Goal: Information Seeking & Learning: Learn about a topic

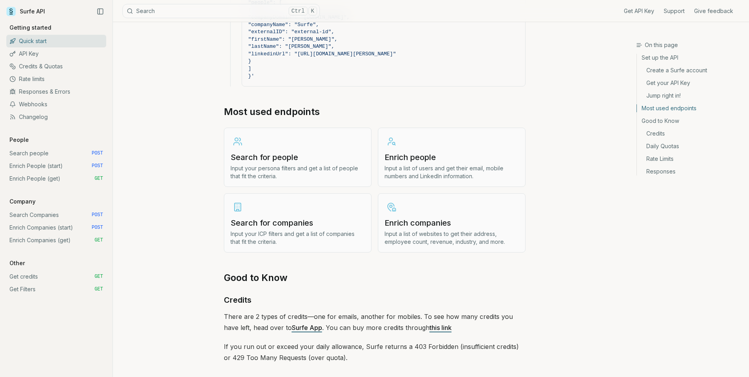
scroll to position [988, 0]
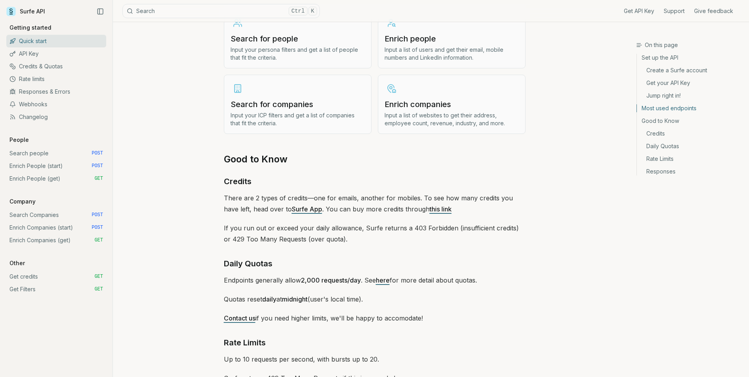
click at [283, 40] on h3 "Search for people" at bounding box center [298, 38] width 134 height 11
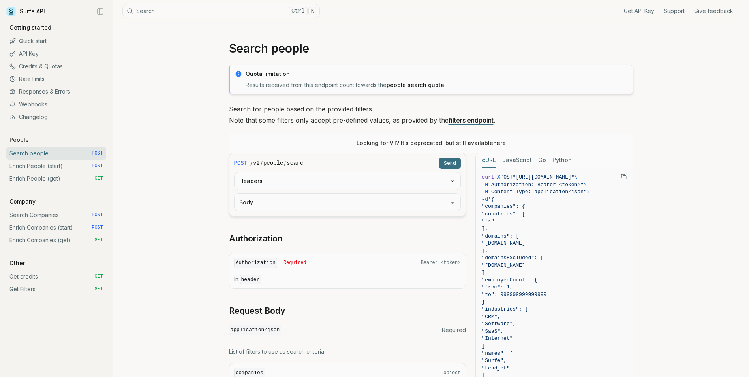
click at [23, 15] on link "Surfe API" at bounding box center [25, 12] width 39 height 12
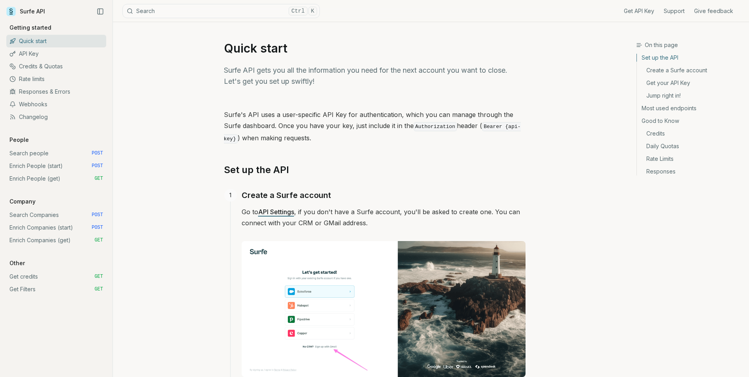
click at [49, 280] on link "Get credits GET" at bounding box center [56, 276] width 100 height 13
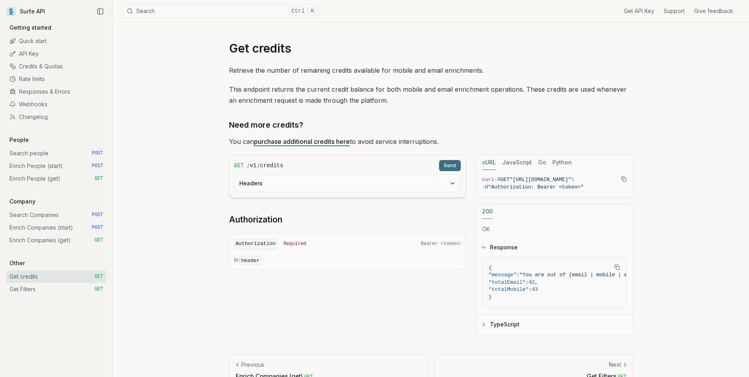
click at [66, 68] on link "Credits & Quotas" at bounding box center [56, 66] width 100 height 13
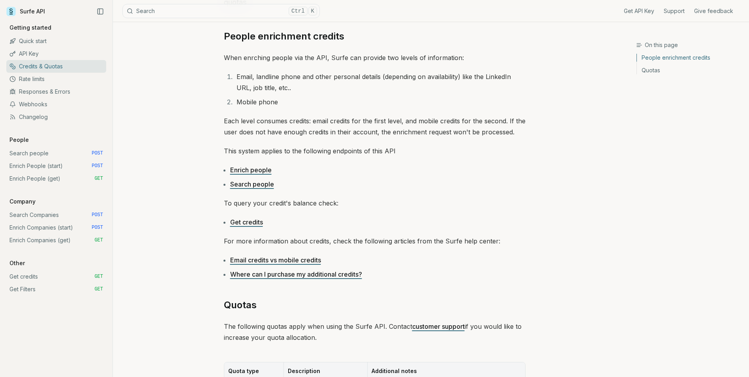
scroll to position [119, 0]
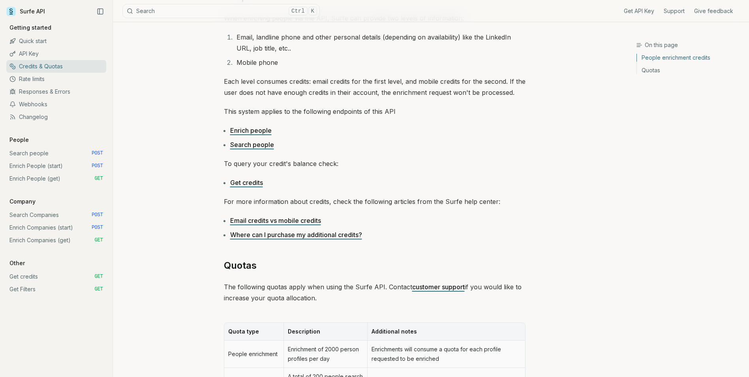
click at [318, 240] on li "Where can I purchase my additional credits?" at bounding box center [378, 234] width 296 height 11
click at [317, 237] on link "Where can I purchase my additional credits?" at bounding box center [296, 235] width 132 height 8
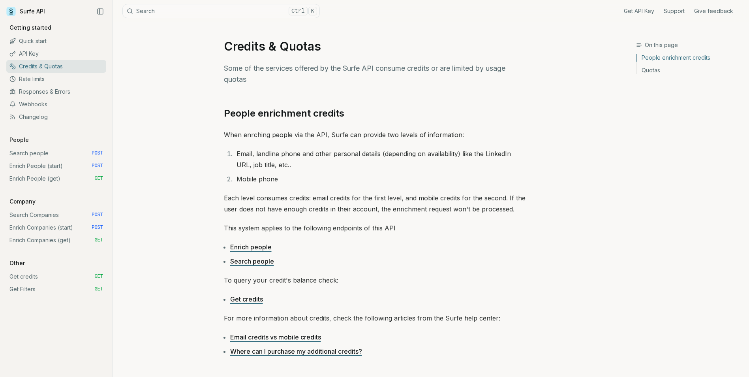
scroll to position [0, 0]
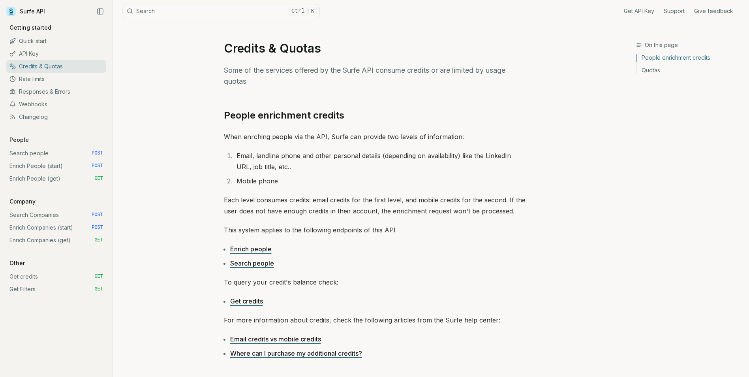
click at [60, 83] on link "Rate limits" at bounding box center [56, 79] width 100 height 13
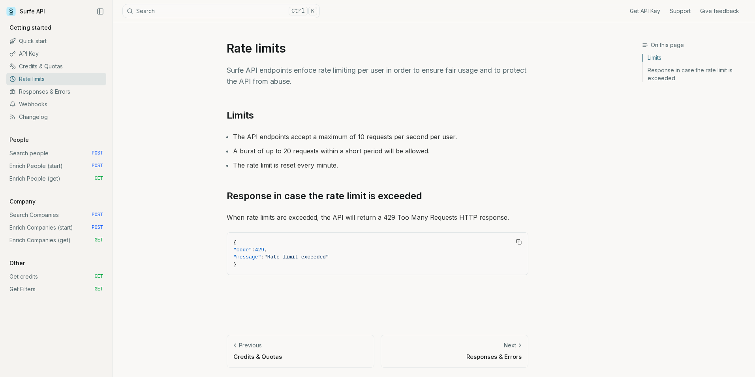
click at [63, 91] on link "Responses & Errors" at bounding box center [56, 91] width 100 height 13
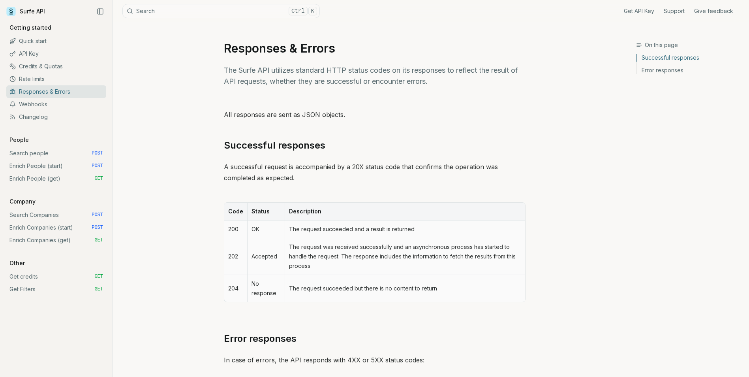
click at [62, 101] on link "Webhooks" at bounding box center [56, 104] width 100 height 13
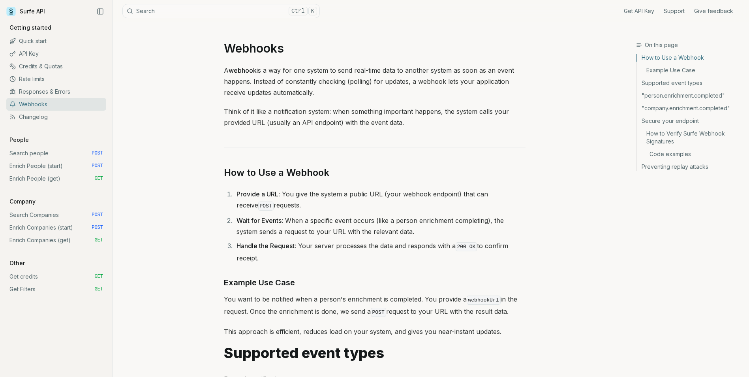
click at [56, 123] on div "Get API Key Support Give feedback Getting started Quick start API Key Credits &…" at bounding box center [56, 160] width 100 height 272
click at [57, 108] on link "Webhooks" at bounding box center [56, 104] width 100 height 13
click at [56, 116] on link "Changelog" at bounding box center [56, 117] width 100 height 13
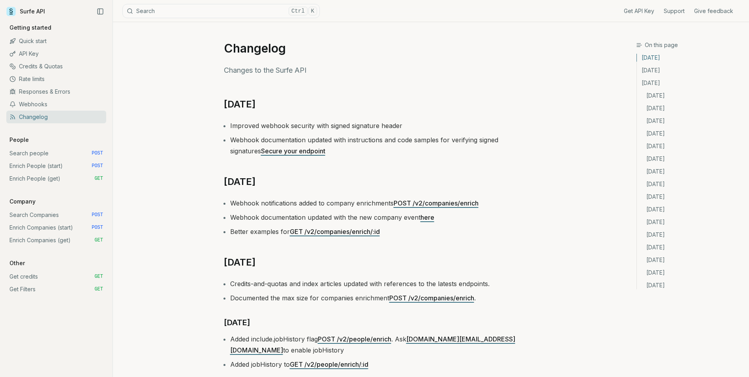
click at [69, 73] on link "Rate limits" at bounding box center [56, 79] width 100 height 13
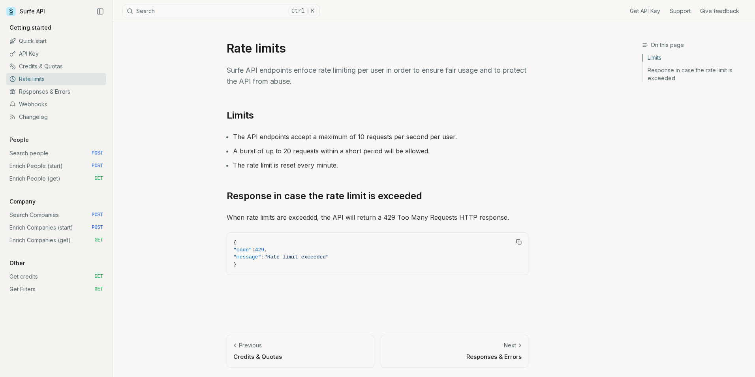
click at [68, 64] on link "Credits & Quotas" at bounding box center [56, 66] width 100 height 13
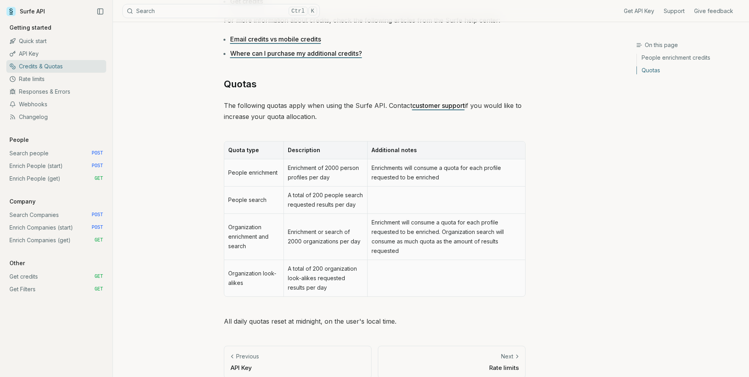
scroll to position [311, 0]
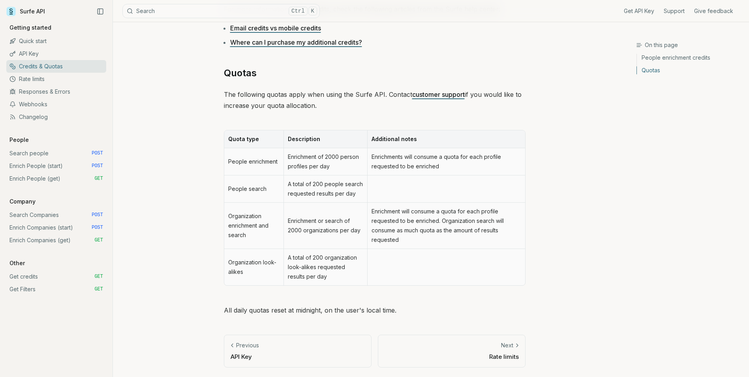
click at [85, 45] on link "Quick start" at bounding box center [56, 41] width 100 height 13
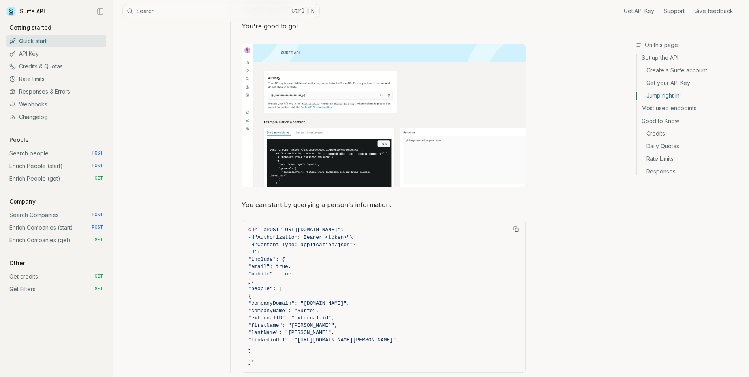
scroll to position [593, 0]
